Goal: Ask a question: Seek information or help from site administrators or community

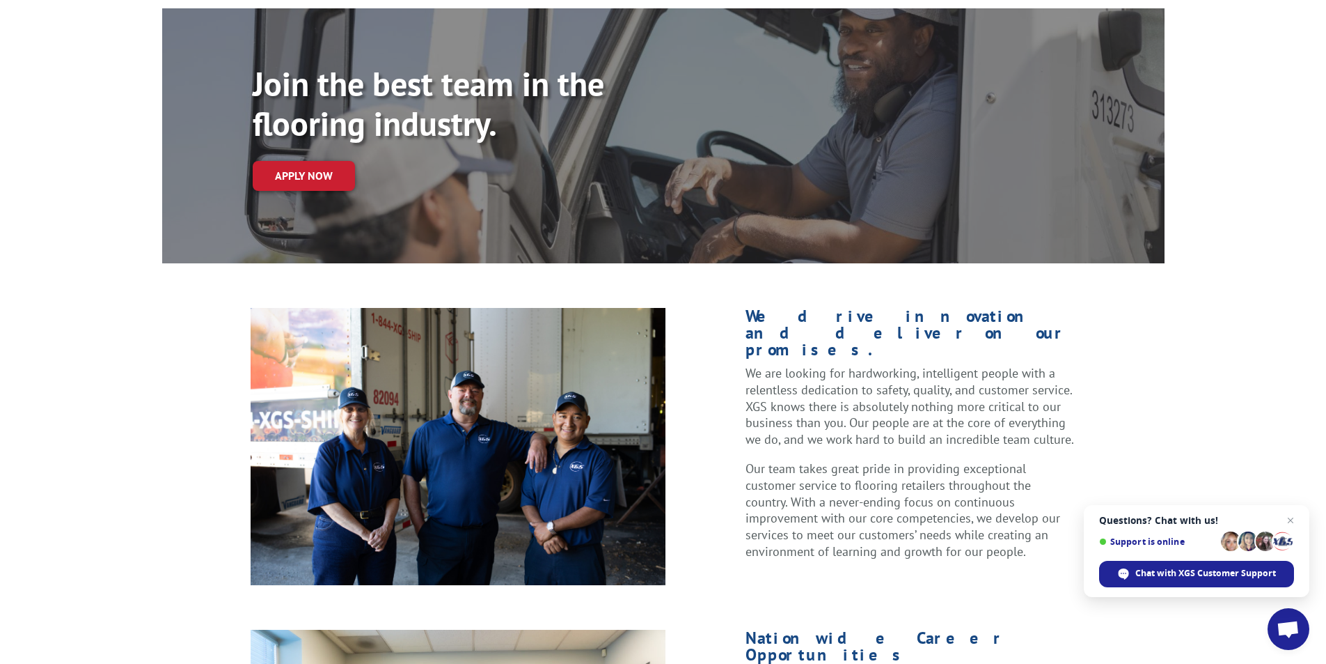
scroll to position [139, 0]
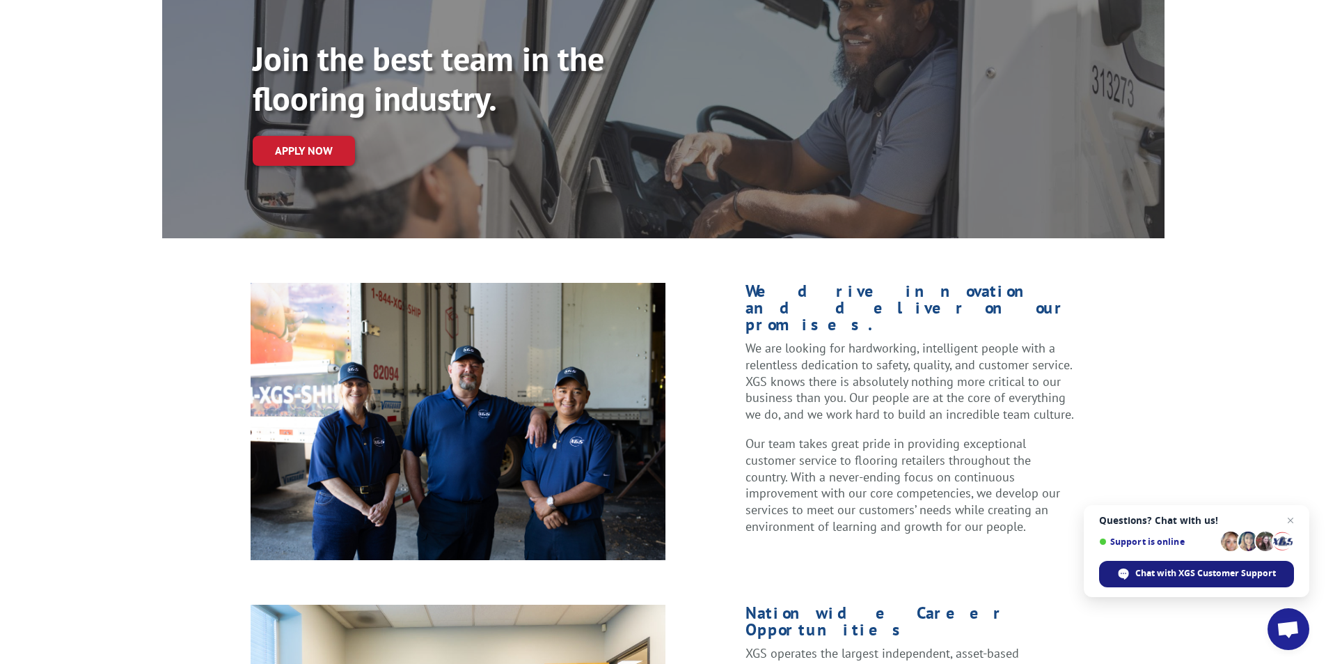
click at [1207, 571] on span "Chat with XGS Customer Support" at bounding box center [1206, 573] width 141 height 13
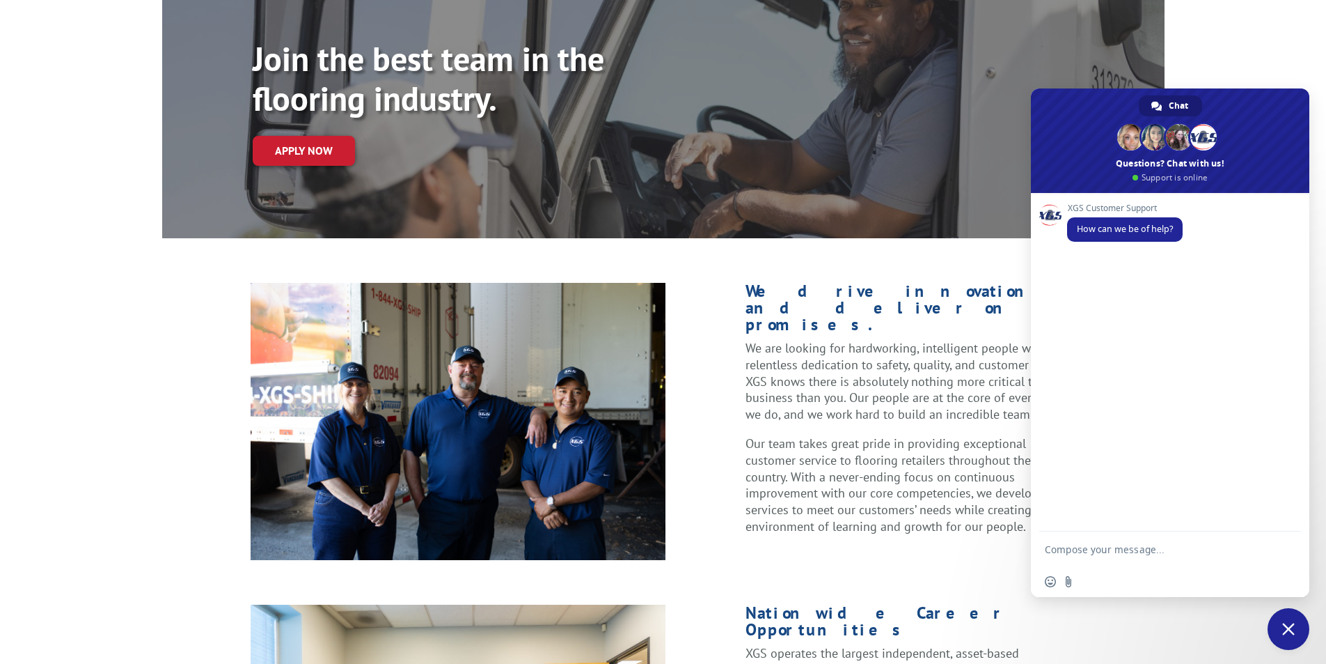
scroll to position [0, 0]
type textarea "g"
type textarea "how many years of expierence do you need for CDL?"
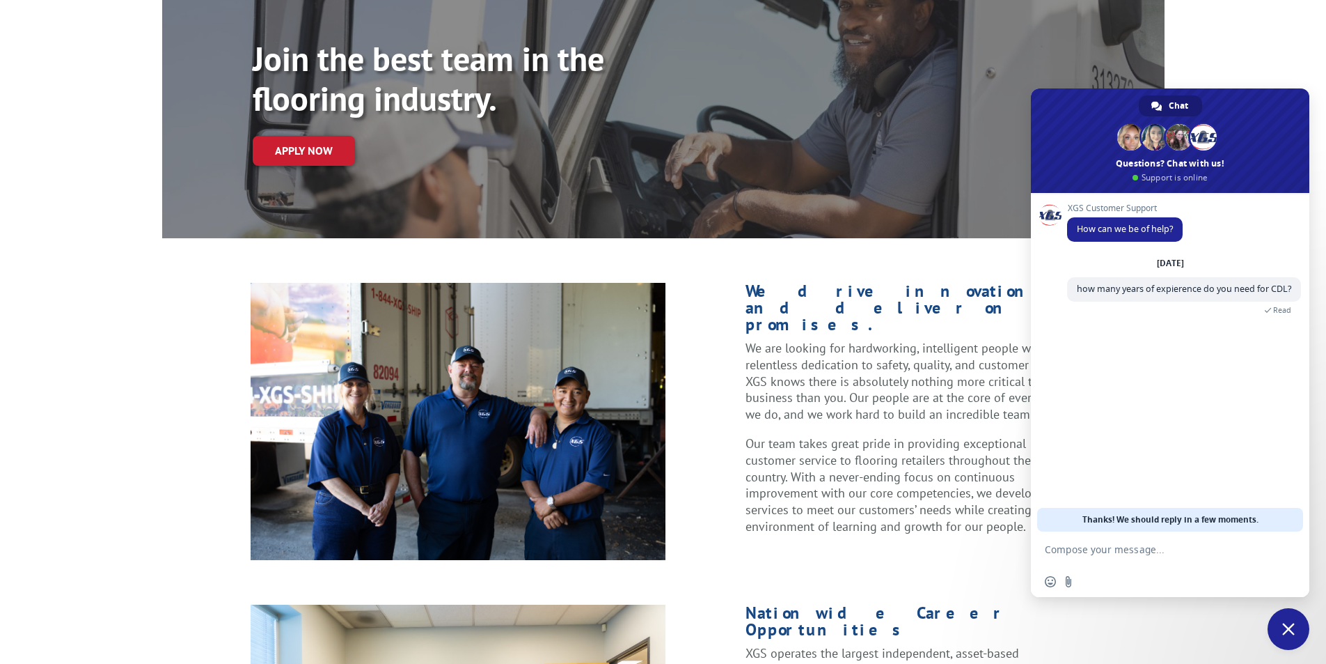
click at [1286, 632] on span "Close chat" at bounding box center [1288, 628] width 13 height 13
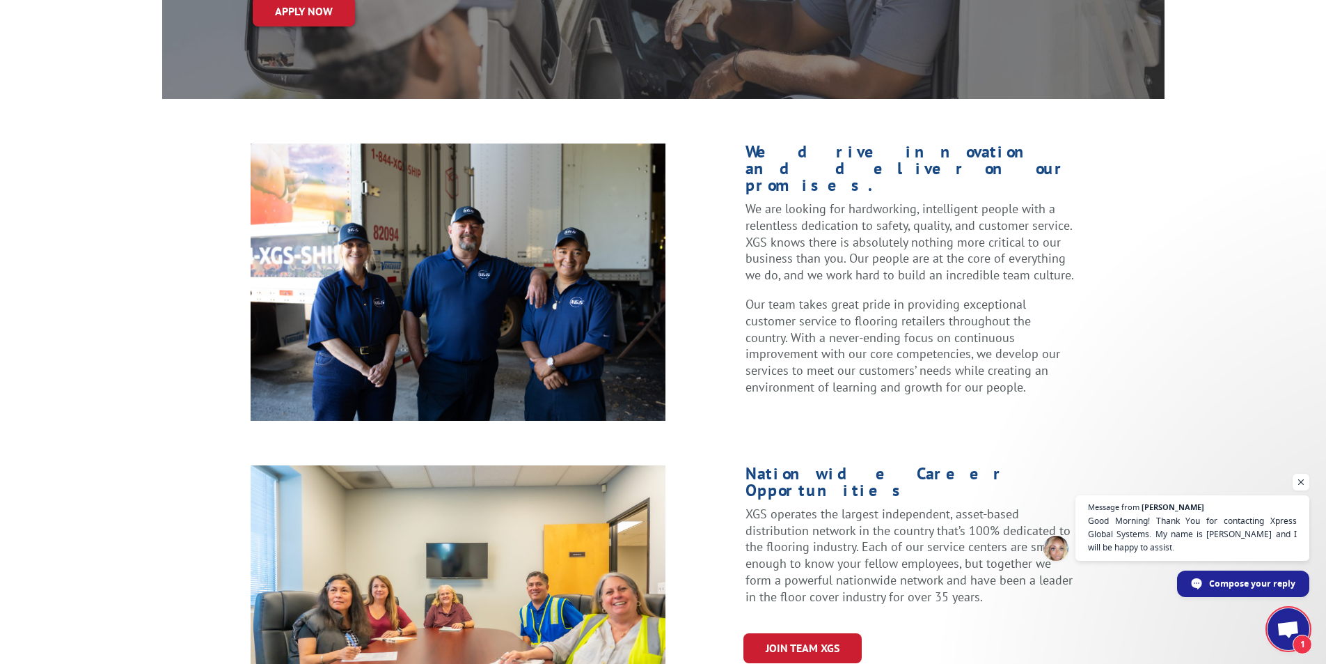
scroll to position [348, 0]
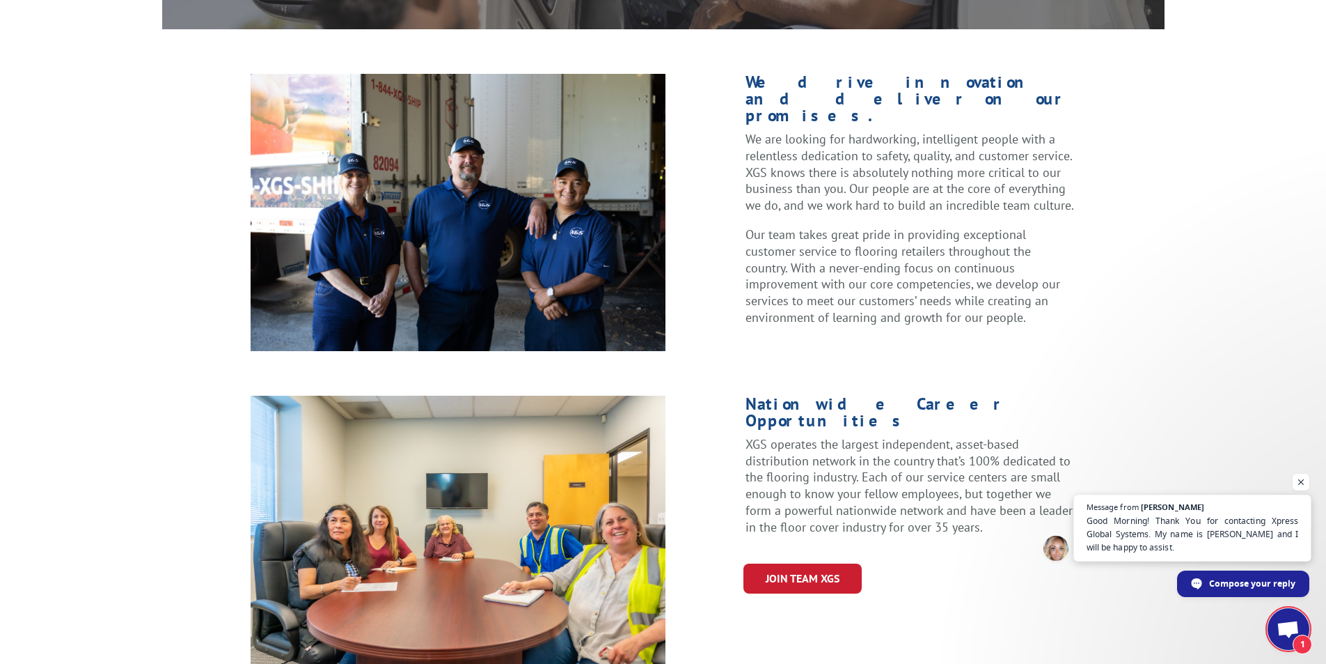
click at [1177, 526] on span "Good Morning! Thank You for contacting Xpress Global Systems. My name is [PERSO…" at bounding box center [1193, 534] width 212 height 40
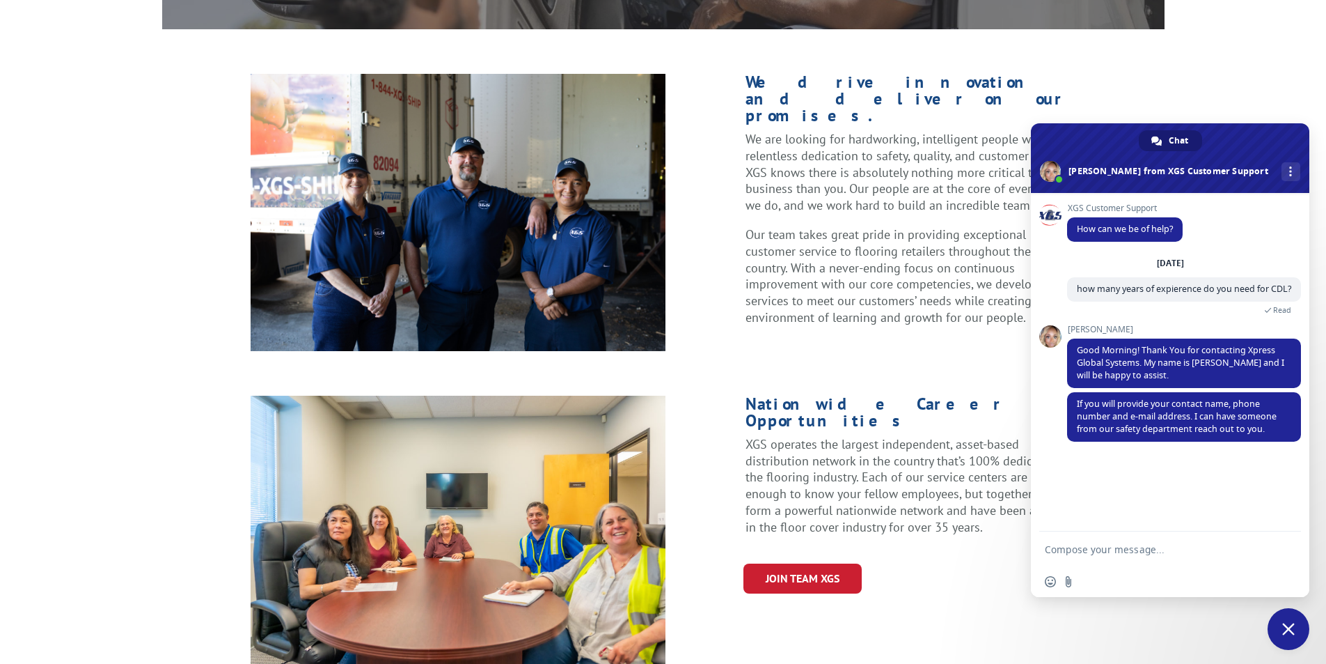
click at [1161, 74] on div "We drive innovation and deliver on our promises. We are looking for hardworking…" at bounding box center [663, 373] width 1326 height 599
click at [1140, 560] on textarea "Compose your message..." at bounding box center [1156, 548] width 223 height 35
type textarea "how do I know this is not a scam?"
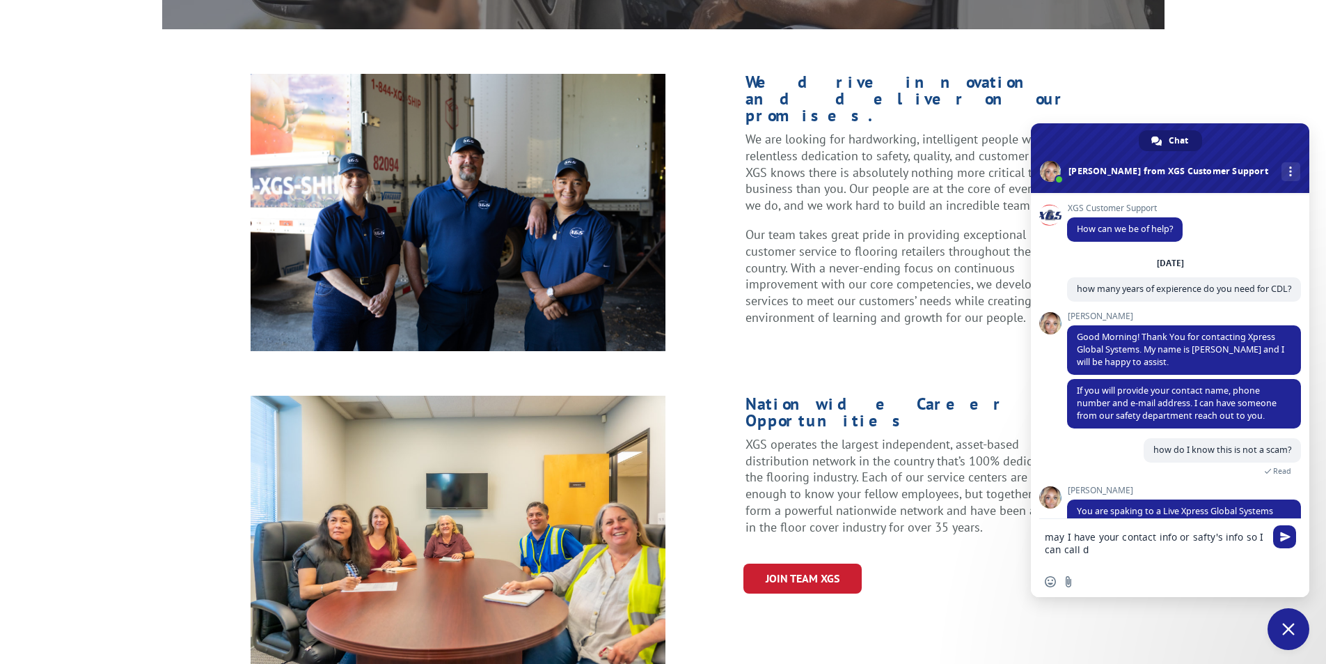
scroll to position [45, 0]
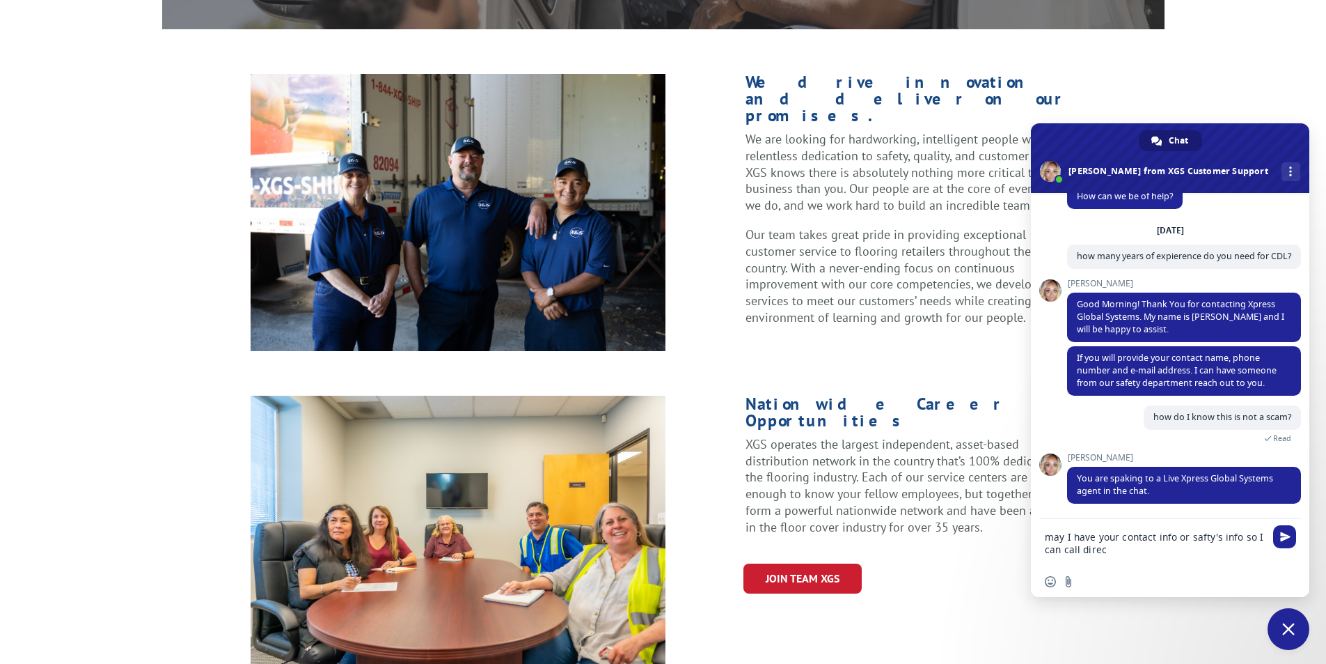
type textarea "may I have your contact info or safty's info so I can call direct"
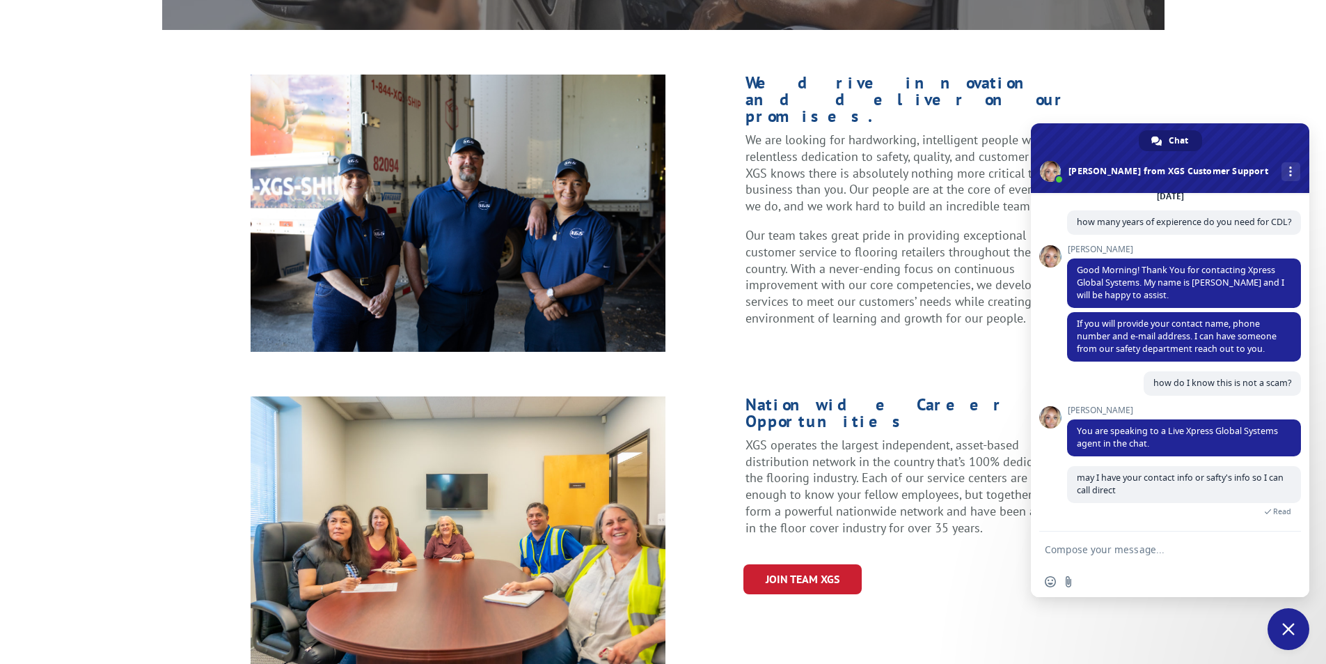
scroll to position [348, 0]
click at [782, 563] on link "Join Team XGS" at bounding box center [803, 578] width 118 height 30
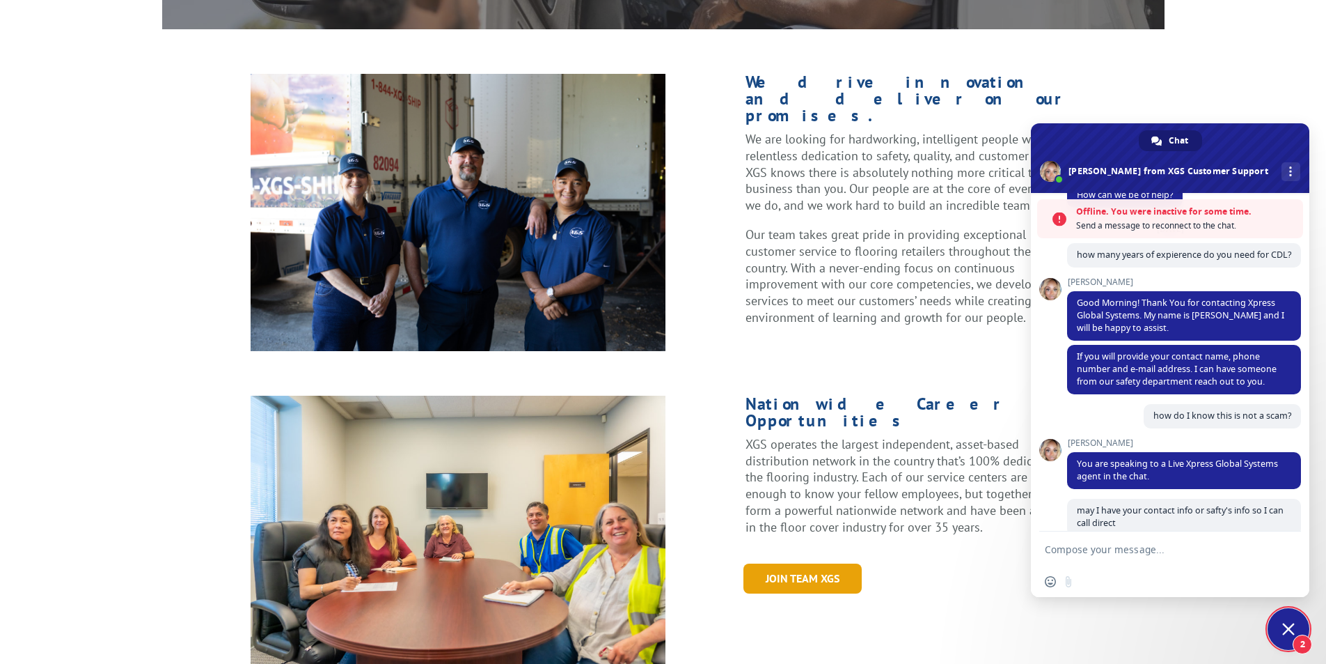
scroll to position [219, 0]
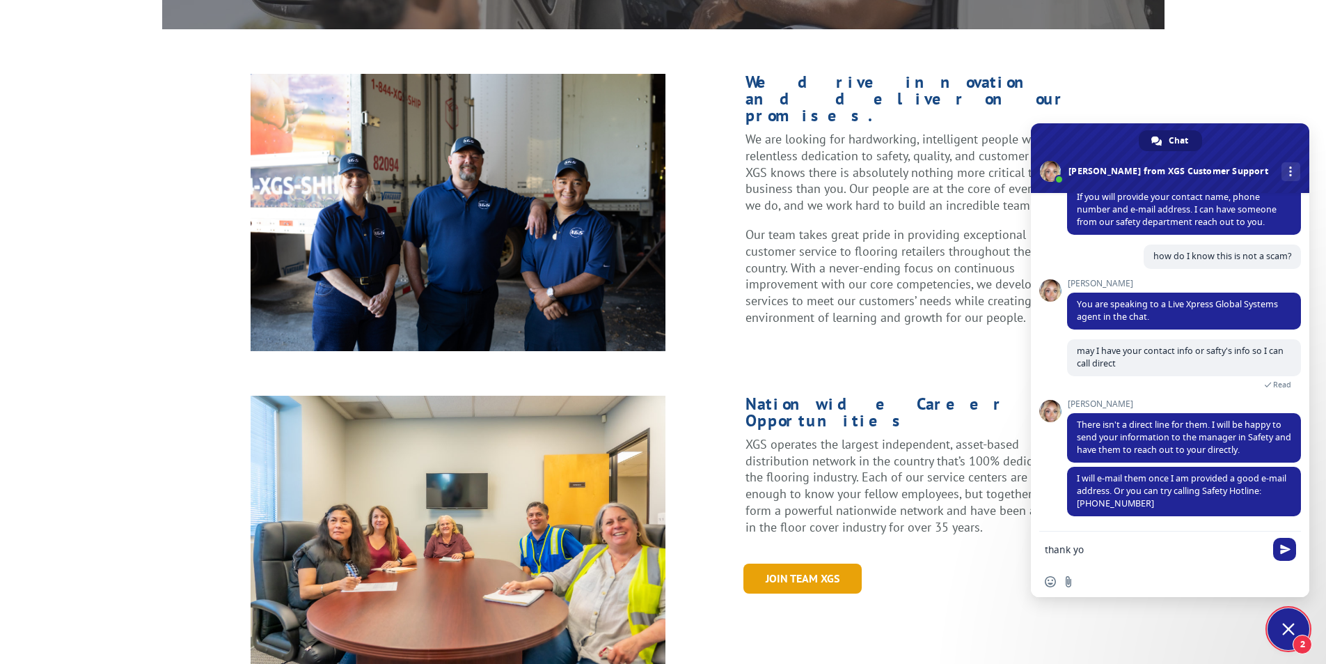
type textarea "thank you"
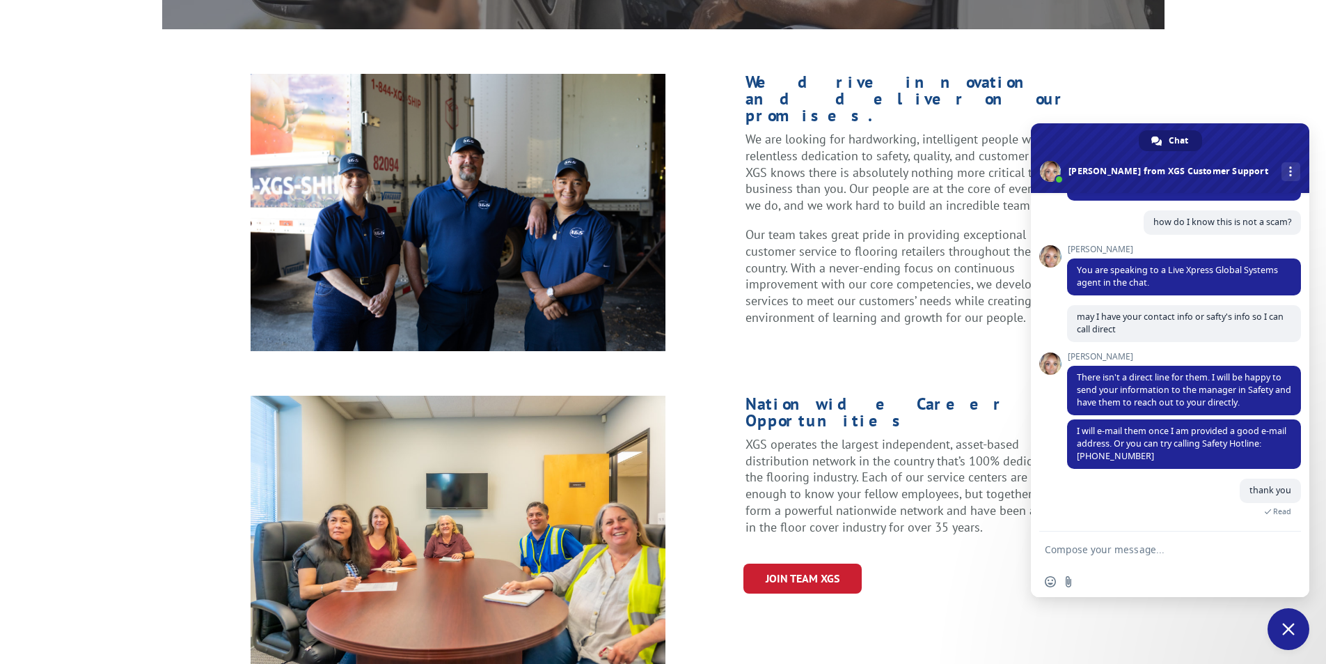
scroll to position [393, 0]
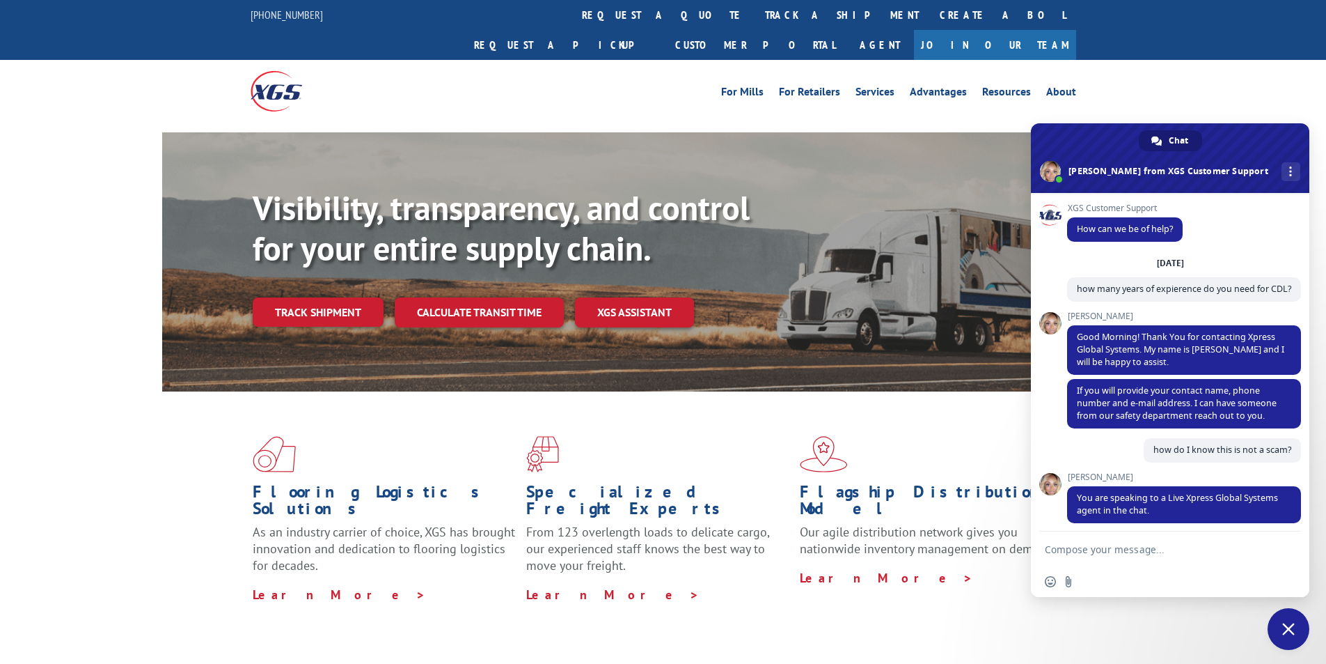
scroll to position [393, 0]
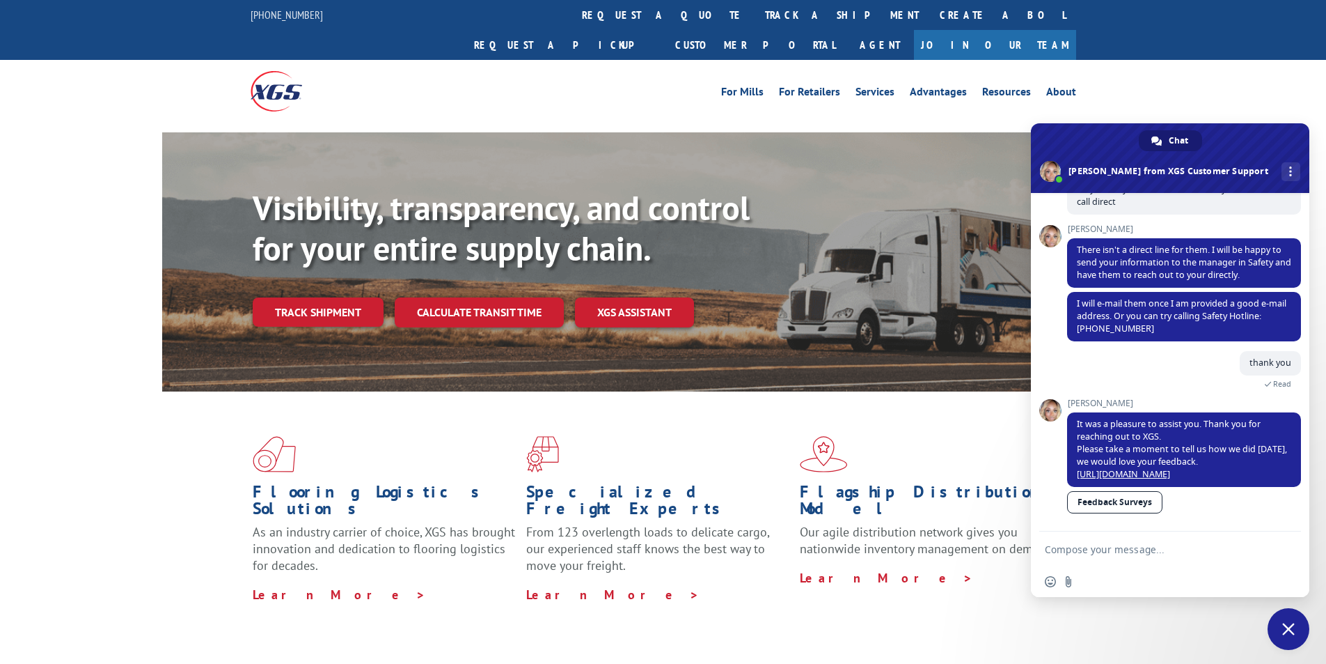
click at [141, 132] on div "Visibility, transparency, and control for your entire supply chain. Track shipm…" at bounding box center [663, 275] width 1326 height 286
click at [400, 70] on div at bounding box center [354, 91] width 207 height 62
drag, startPoint x: 1163, startPoint y: 79, endPoint x: 1217, endPoint y: 88, distance: 54.5
click at [1202, 86] on div "For Mills For Retailers Services Advantages Resources About For Mills For Retai…" at bounding box center [663, 91] width 1326 height 62
click at [1288, 627] on span "Close chat" at bounding box center [1288, 628] width 13 height 13
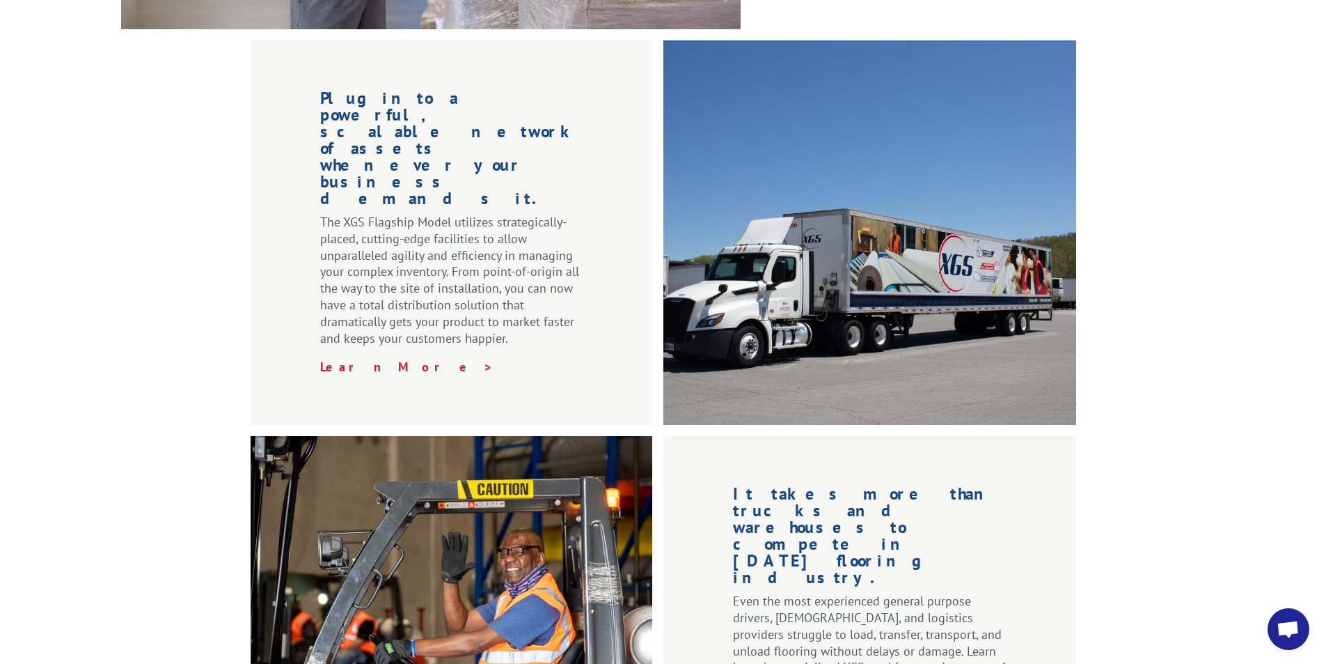
scroll to position [1392, 0]
